Goal: Task Accomplishment & Management: Manage account settings

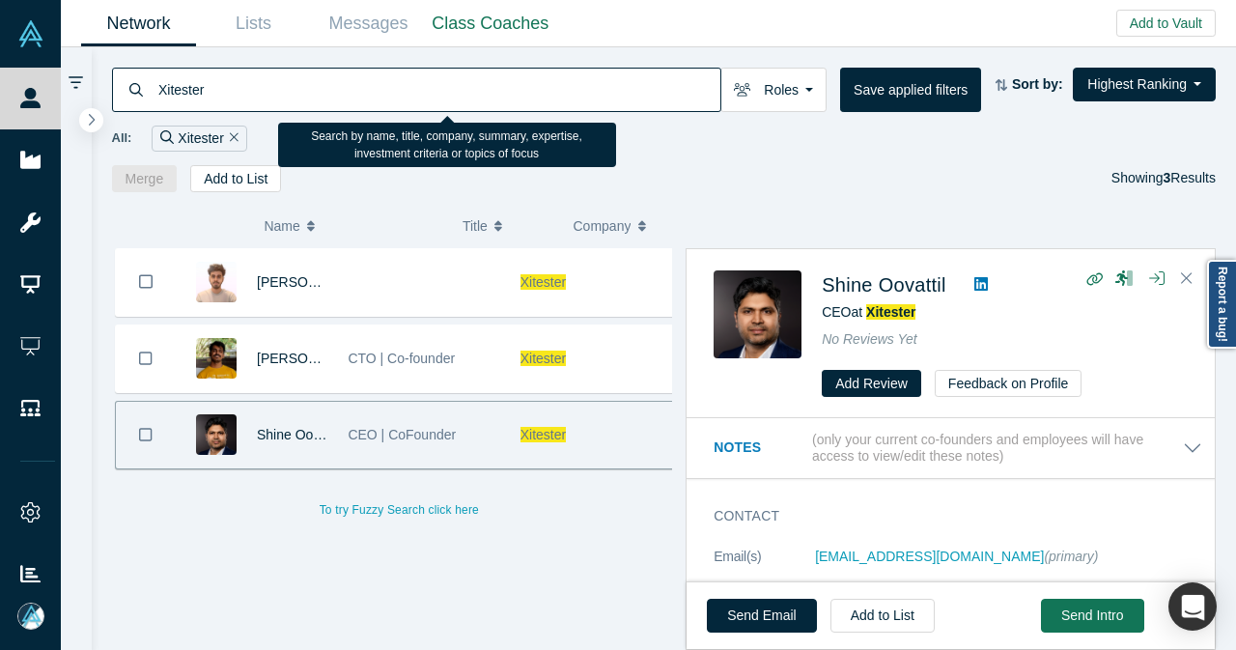
drag, startPoint x: 311, startPoint y: 80, endPoint x: 151, endPoint y: 92, distance: 160.7
click at [151, 91] on div "Xitester" at bounding box center [416, 90] width 609 height 44
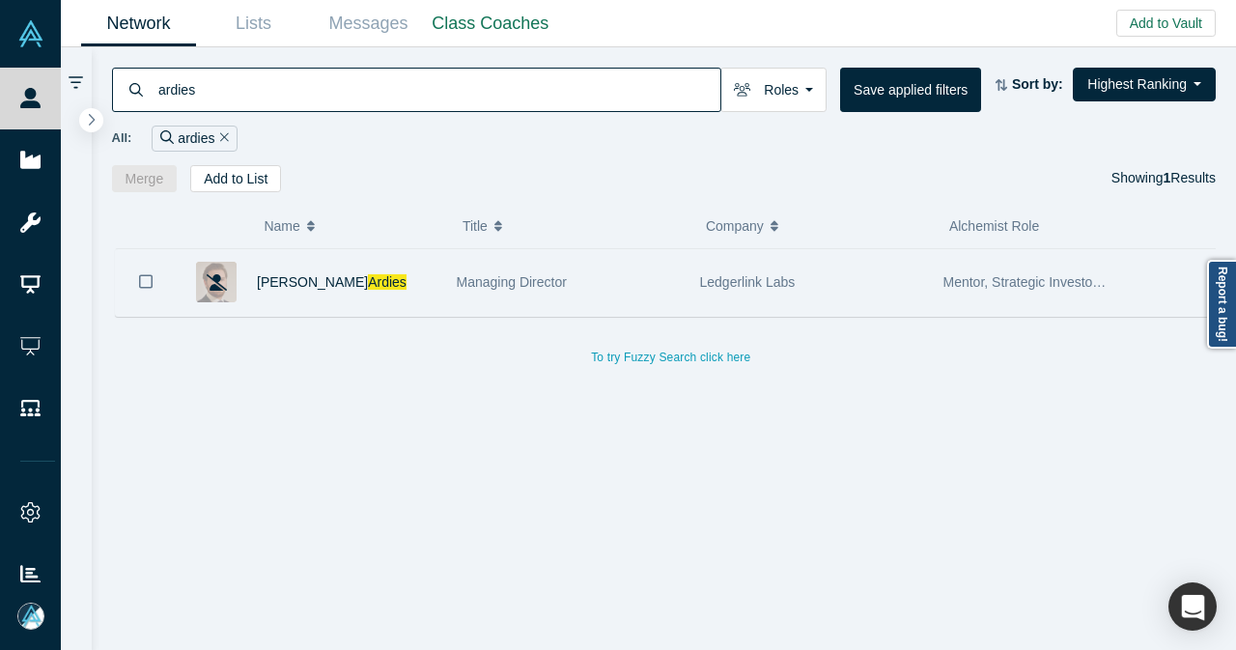
click at [388, 289] on div "[PERSON_NAME]" at bounding box center [347, 282] width 180 height 67
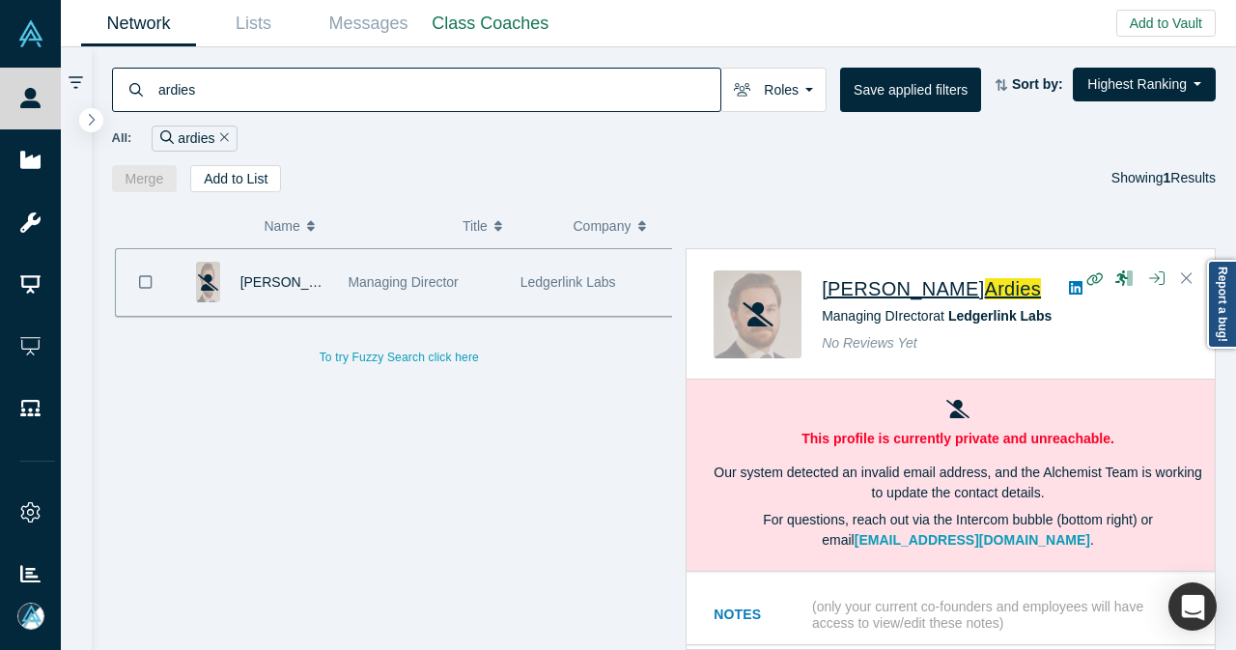
click at [985, 285] on span "Ardies" at bounding box center [1013, 288] width 57 height 21
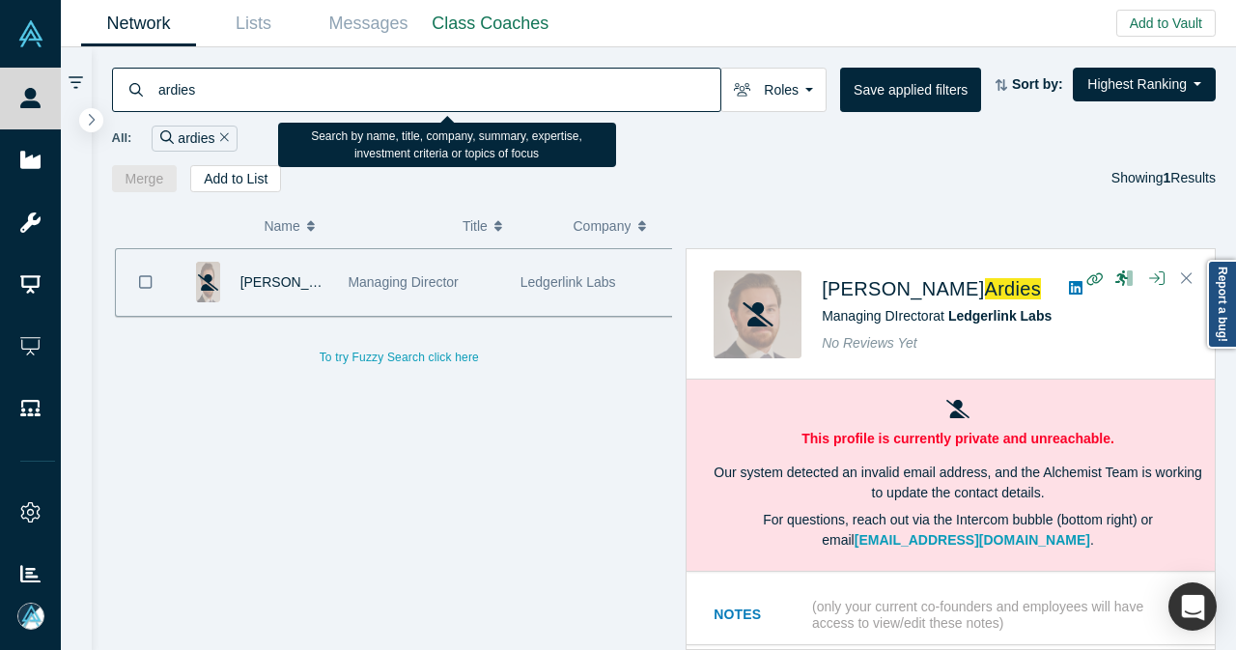
drag, startPoint x: 220, startPoint y: 96, endPoint x: 124, endPoint y: 107, distance: 97.3
click at [124, 107] on div "ardies" at bounding box center [416, 90] width 609 height 44
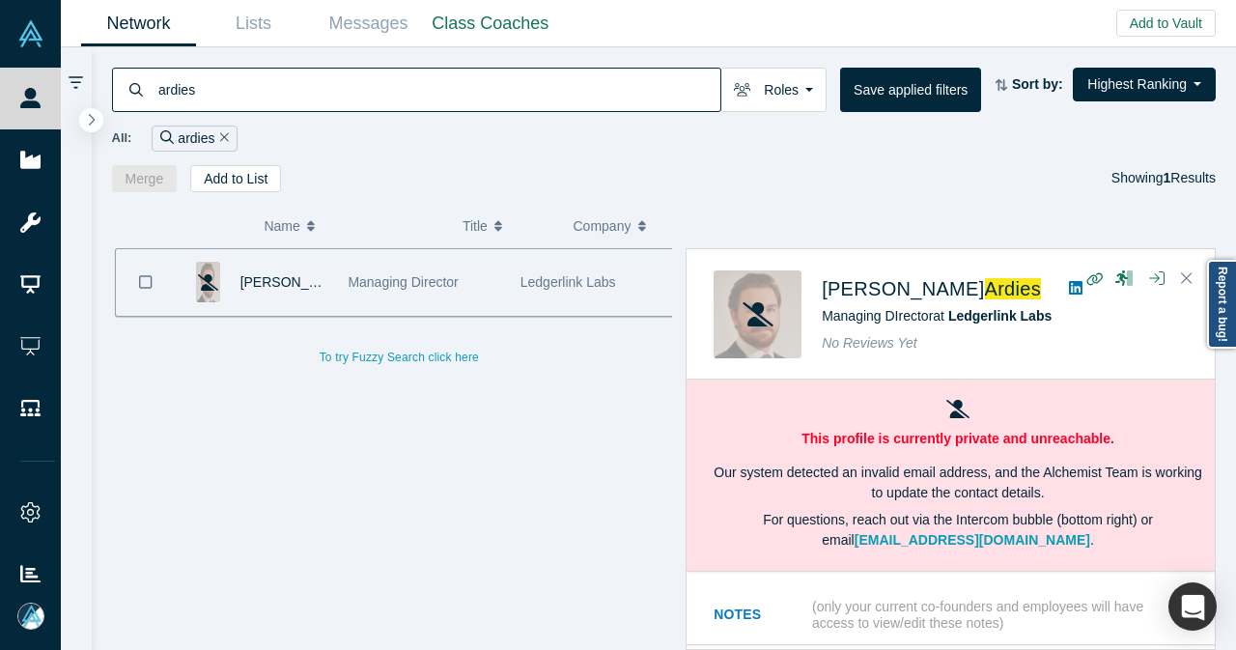
paste input "[PERSON_NAME][EMAIL_ADDRESS][DOMAIN_NAME]"
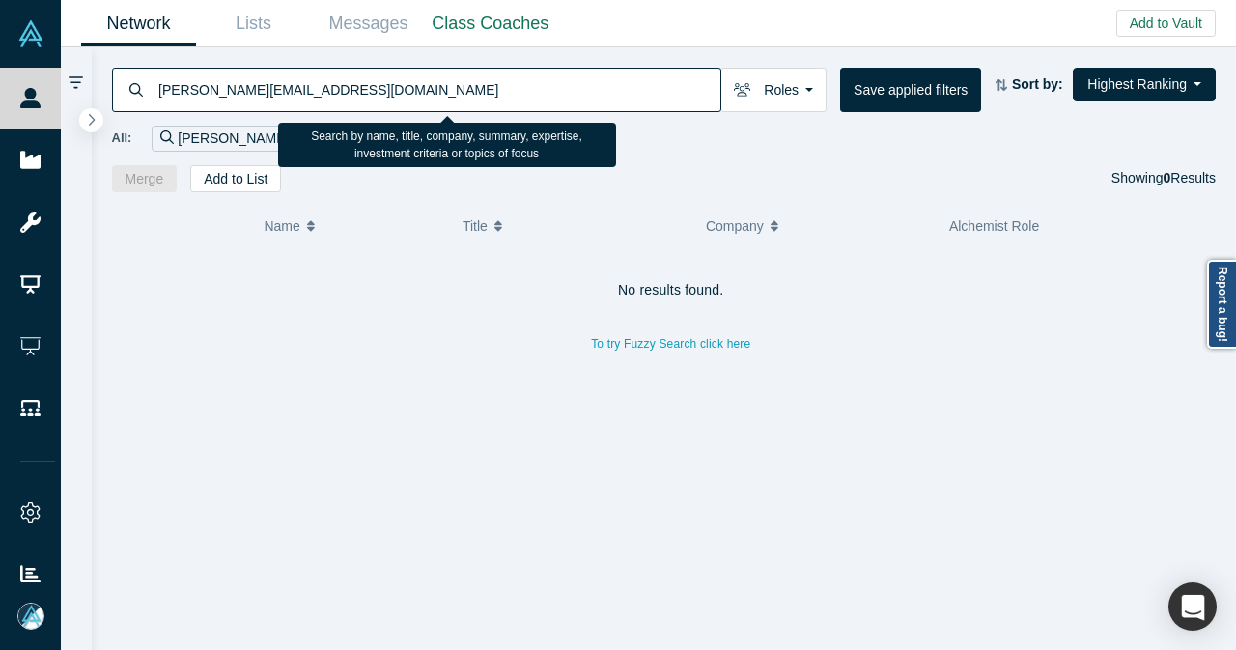
drag, startPoint x: 268, startPoint y: 93, endPoint x: 299, endPoint y: 122, distance: 42.4
click at [268, 94] on input "[PERSON_NAME][EMAIL_ADDRESS][DOMAIN_NAME]" at bounding box center [438, 89] width 564 height 45
drag, startPoint x: 239, startPoint y: 87, endPoint x: 490, endPoint y: 93, distance: 251.2
click at [492, 95] on input "[PERSON_NAME][EMAIL_ADDRESS][DOMAIN_NAME]" at bounding box center [438, 89] width 564 height 45
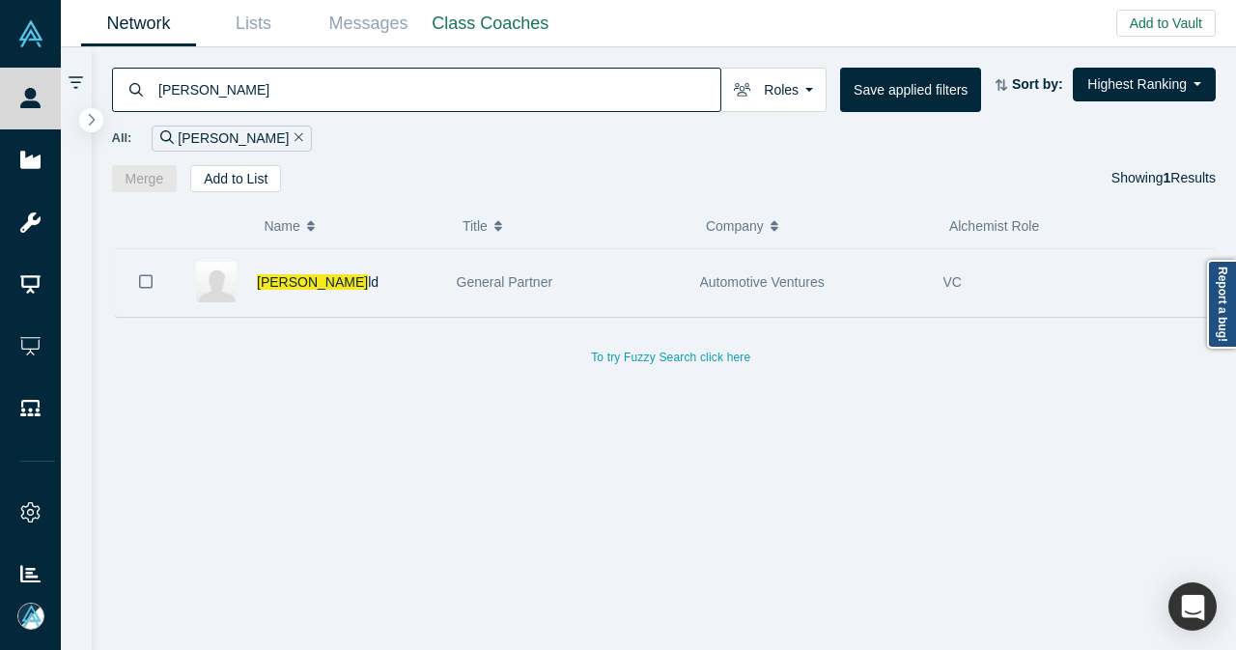
type input "[PERSON_NAME]"
click at [422, 285] on div "[PERSON_NAME] ld" at bounding box center [347, 282] width 180 height 67
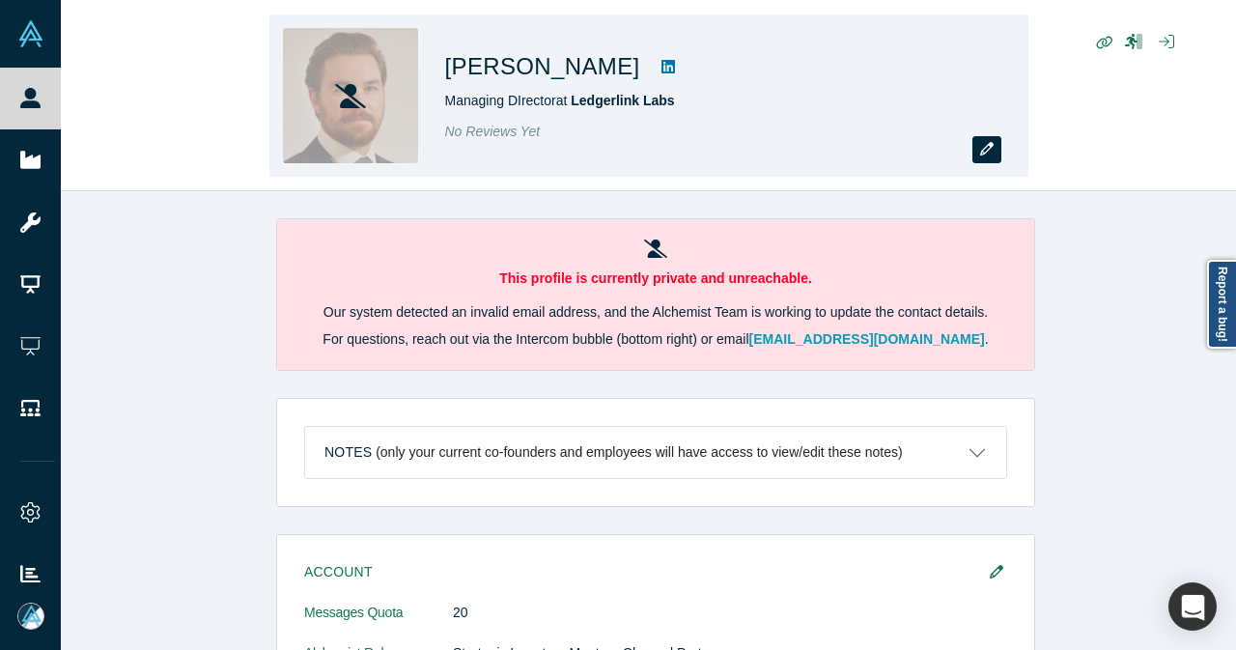
click at [992, 157] on button "button" at bounding box center [986, 149] width 29 height 27
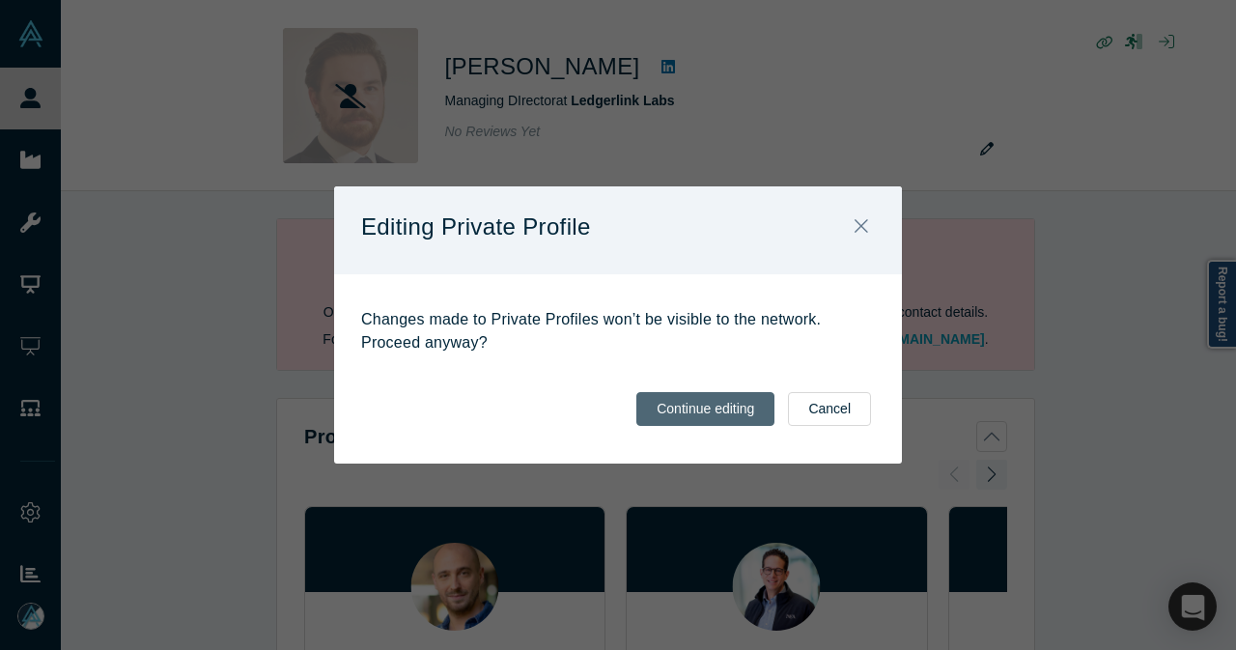
click at [698, 407] on button "Continue editing" at bounding box center [705, 409] width 138 height 34
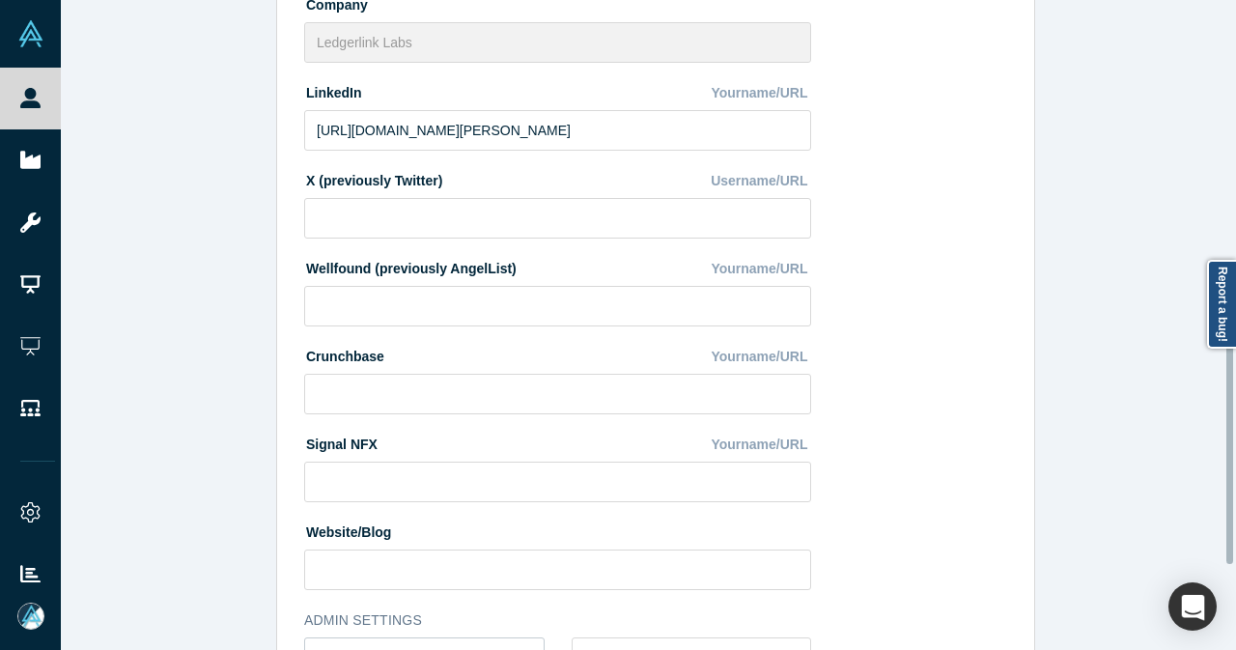
scroll to position [773, 0]
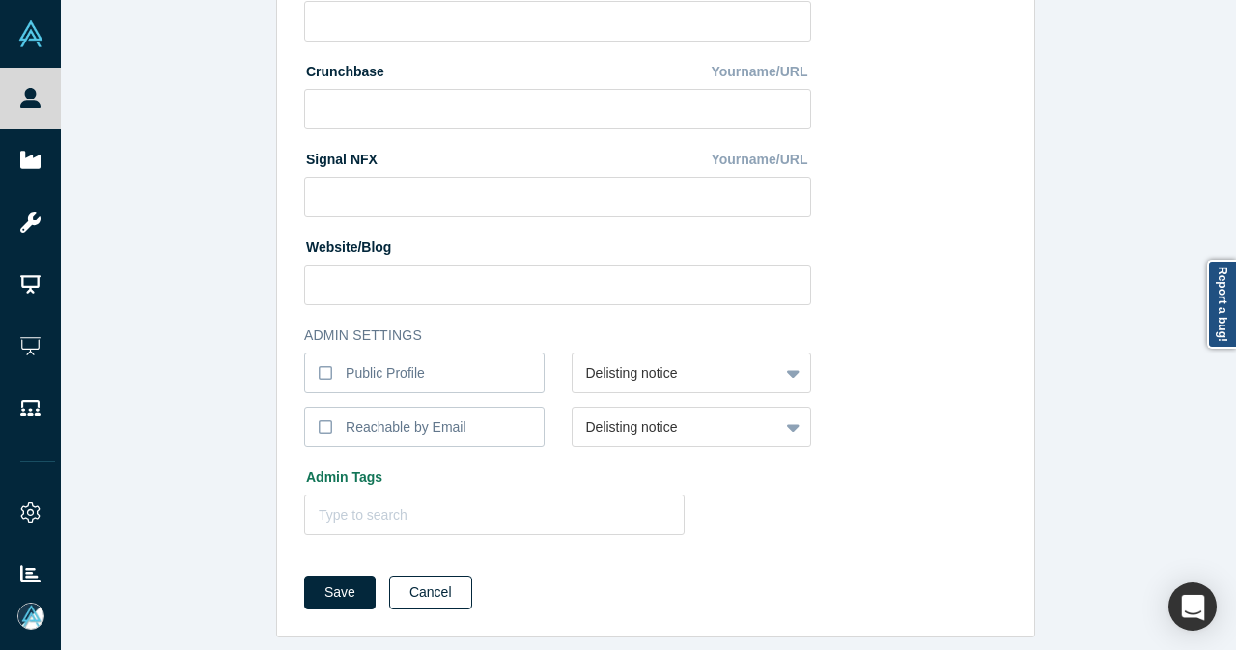
click at [446, 602] on button "Cancel" at bounding box center [430, 593] width 83 height 34
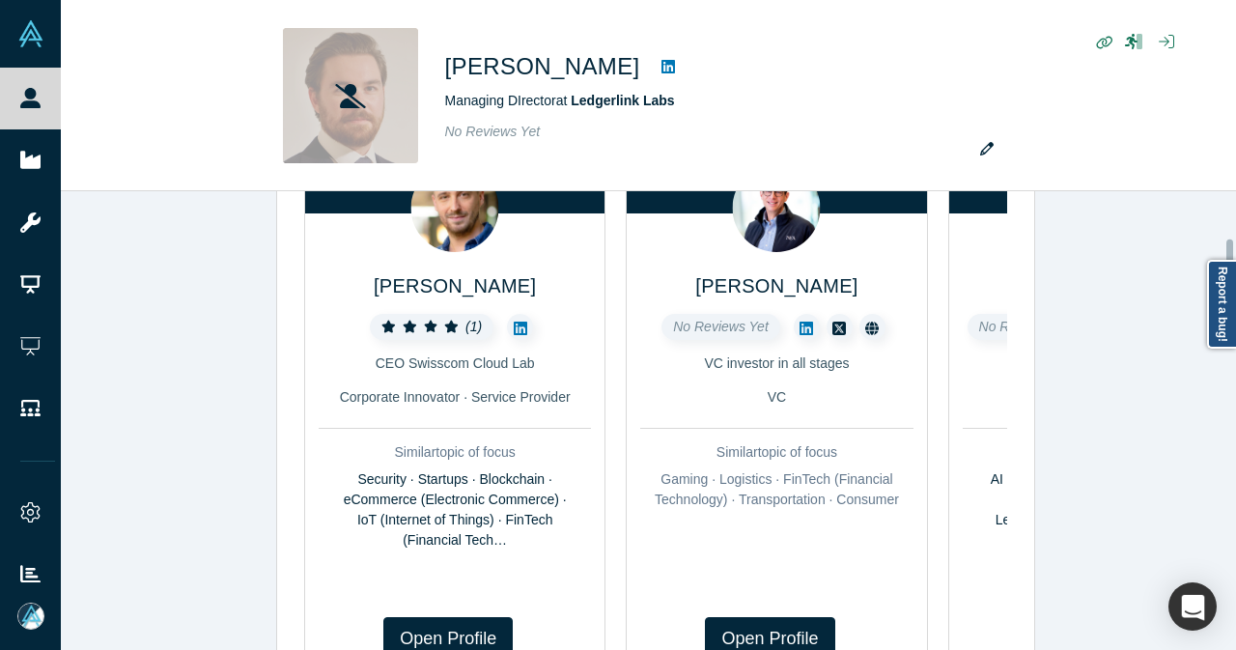
scroll to position [386, 0]
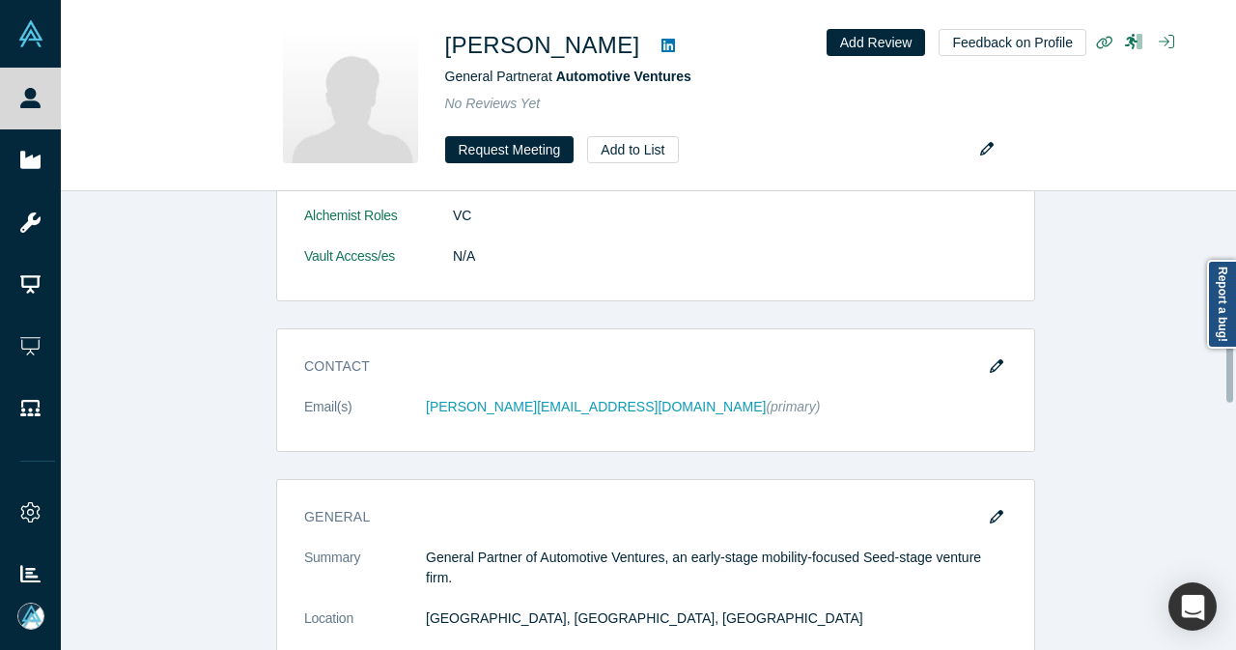
scroll to position [966, 0]
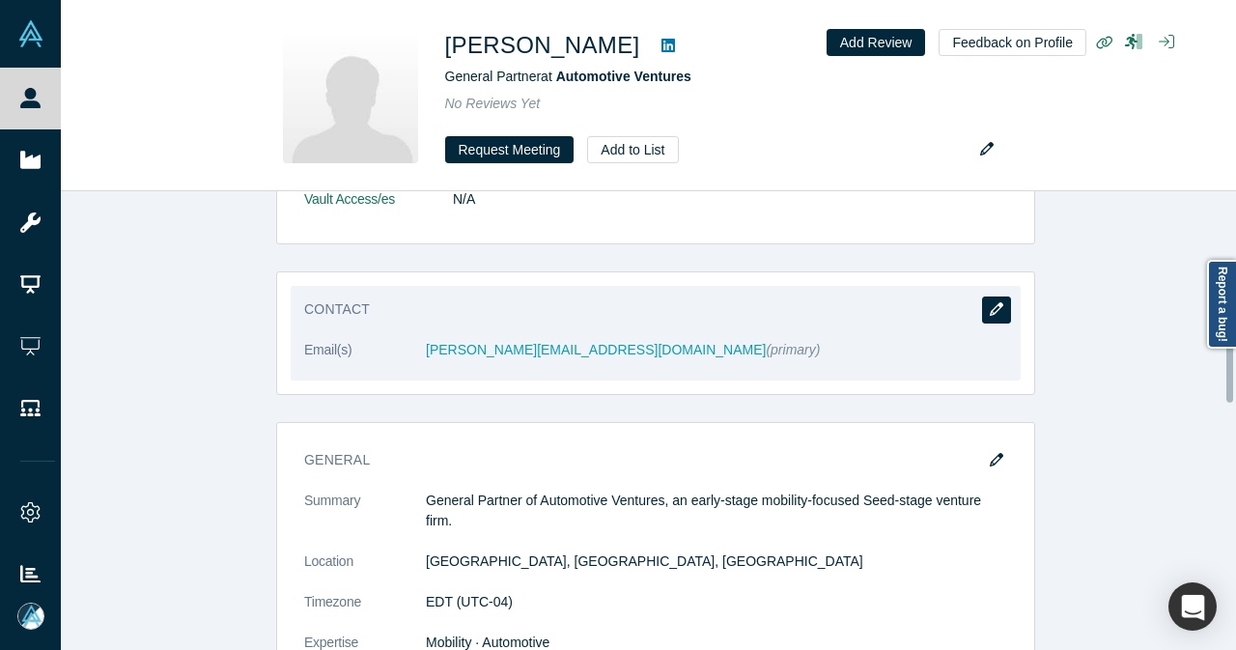
click at [990, 308] on icon "button" at bounding box center [997, 309] width 14 height 14
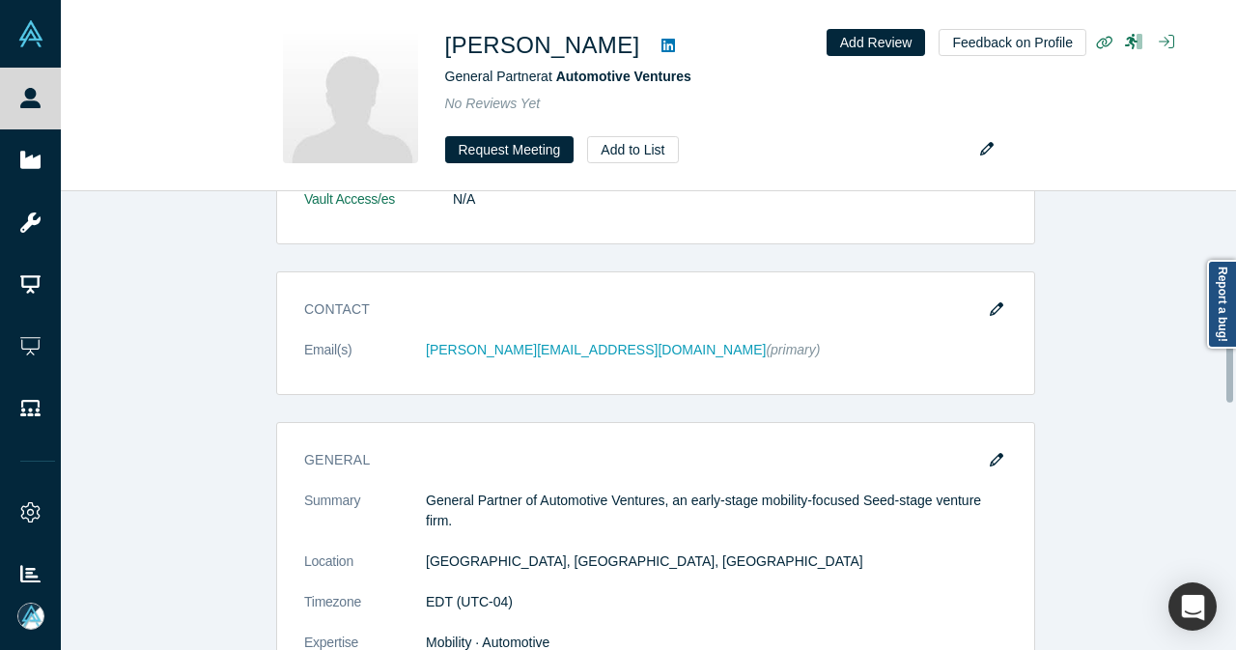
scroll to position [0, 0]
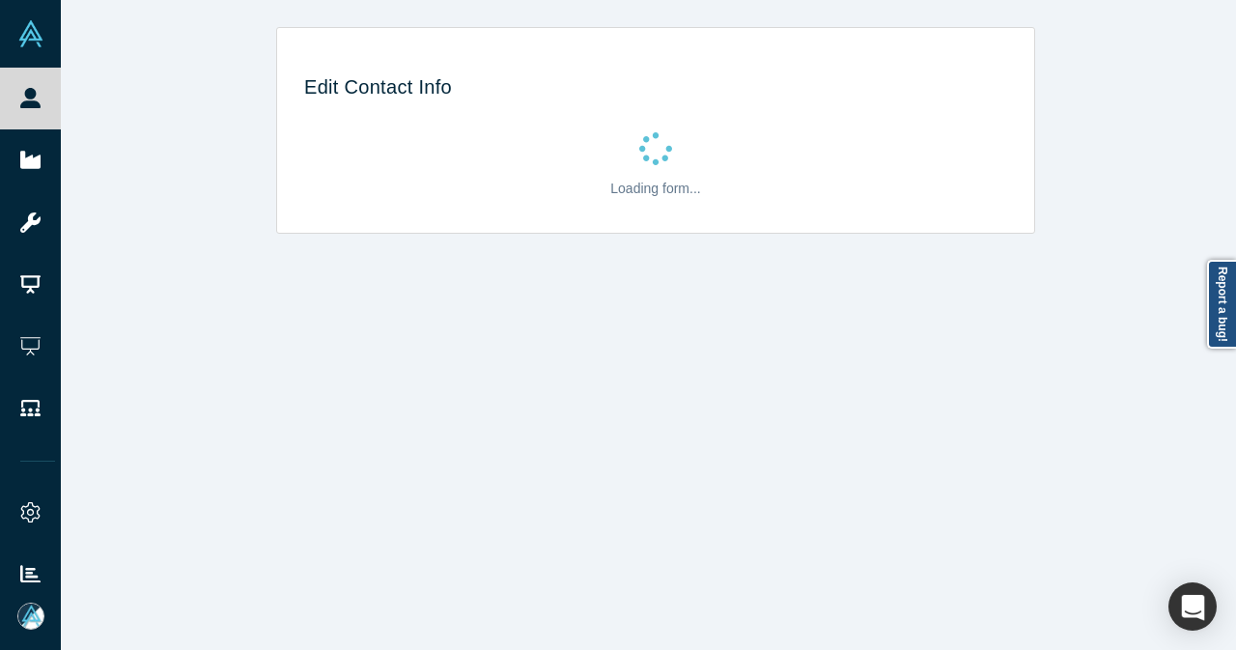
select select "US"
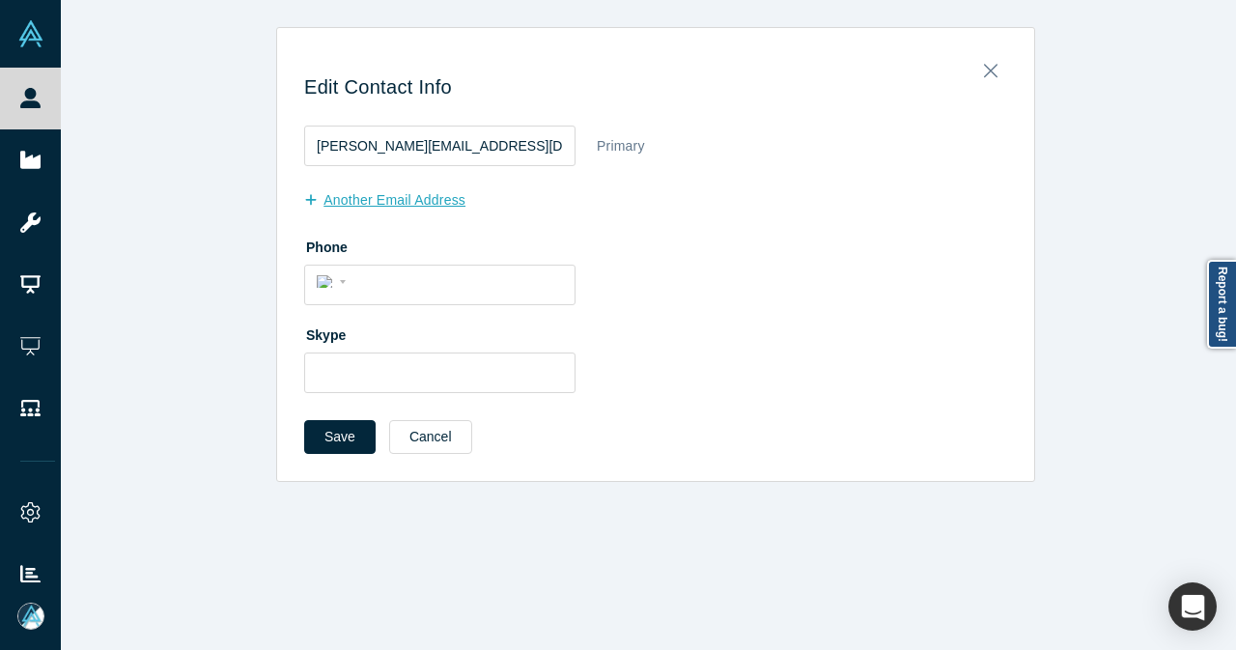
click at [424, 203] on button "another Email Address" at bounding box center [395, 200] width 182 height 34
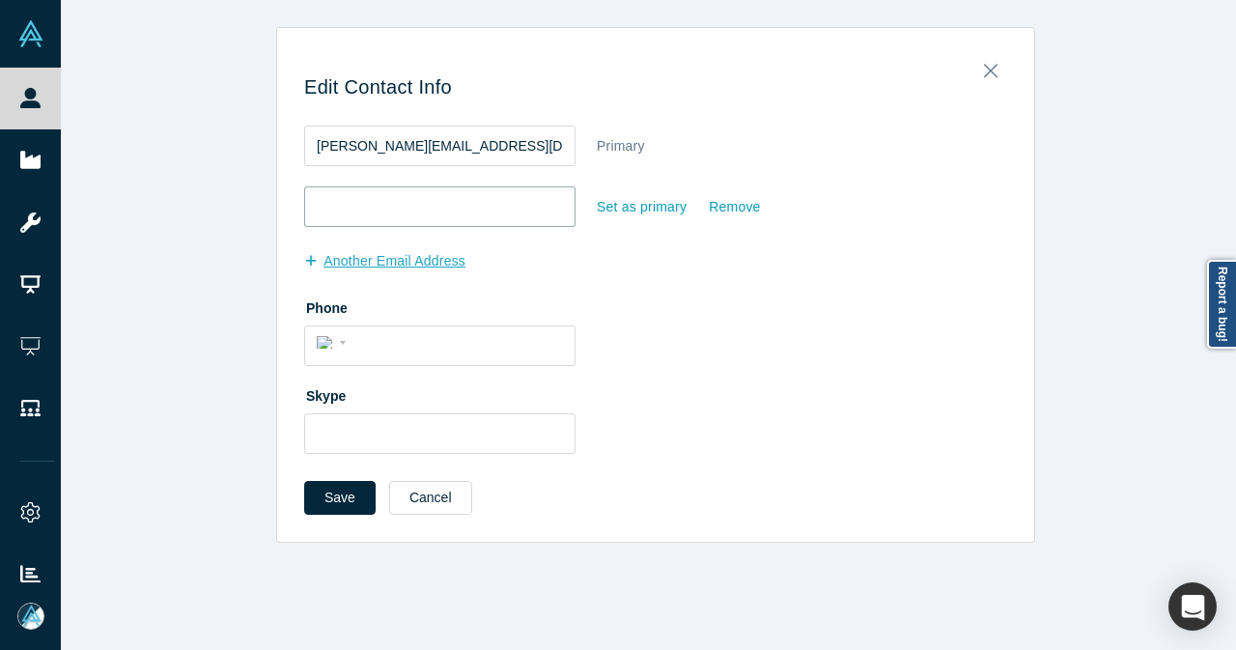
click at [424, 203] on input "email" at bounding box center [439, 206] width 271 height 41
paste input "[PERSON_NAME][EMAIL_ADDRESS][DOMAIN_NAME]"
type input "[PERSON_NAME][EMAIL_ADDRESS][DOMAIN_NAME]"
click at [616, 211] on div "Set as primary" at bounding box center [642, 207] width 92 height 34
click at [0, 0] on input "Set as primary" at bounding box center [0, 0] width 0 height 0
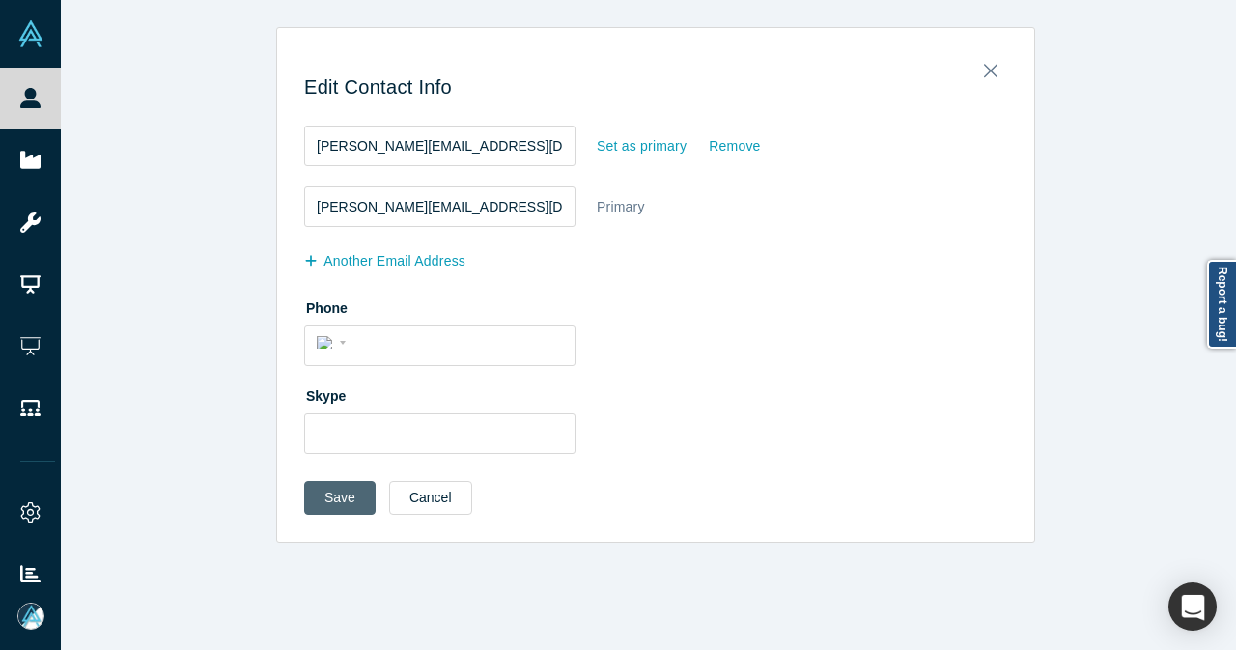
click at [336, 491] on button "Save" at bounding box center [339, 498] width 71 height 34
